Goal: Information Seeking & Learning: Learn about a topic

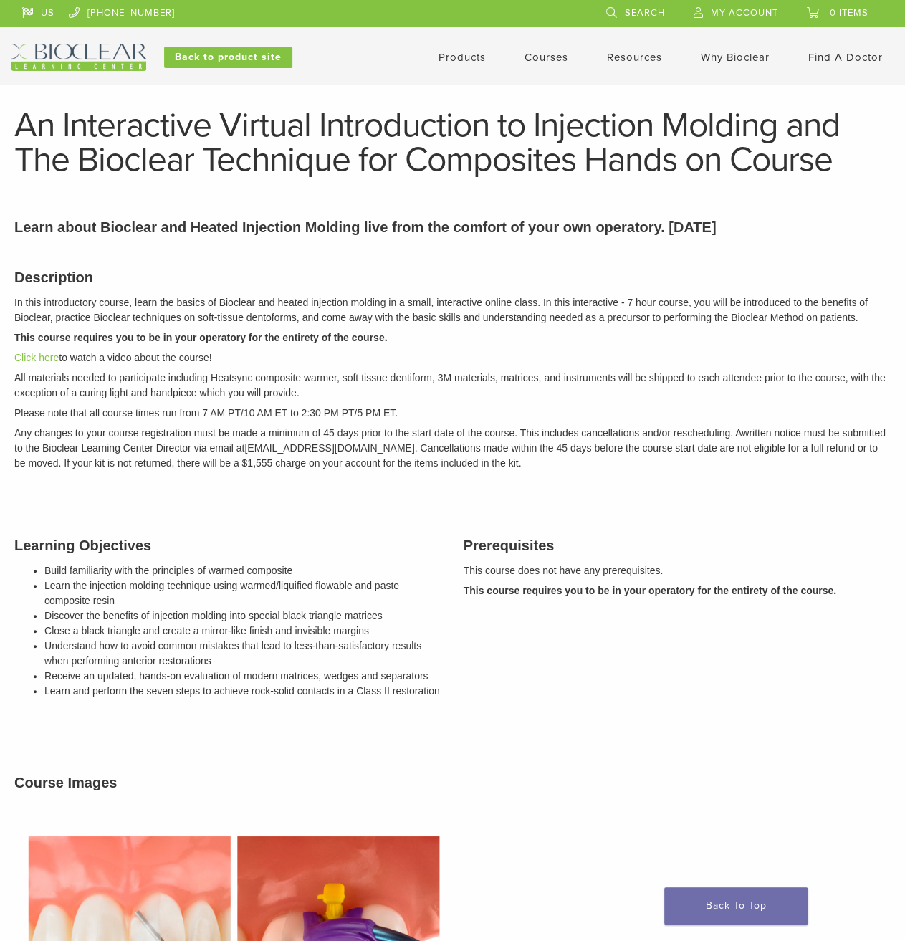
click at [543, 52] on link "Courses" at bounding box center [547, 57] width 44 height 13
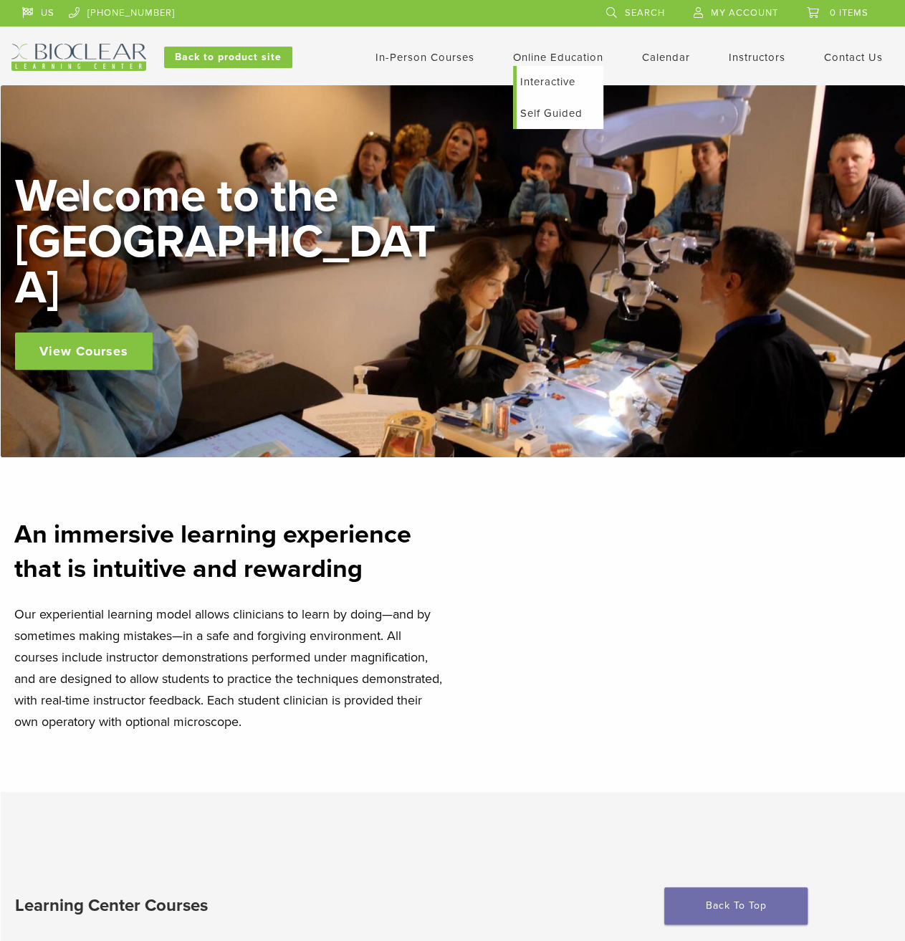
click at [555, 80] on link "Interactive" at bounding box center [560, 82] width 87 height 32
